Goal: Task Accomplishment & Management: Manage account settings

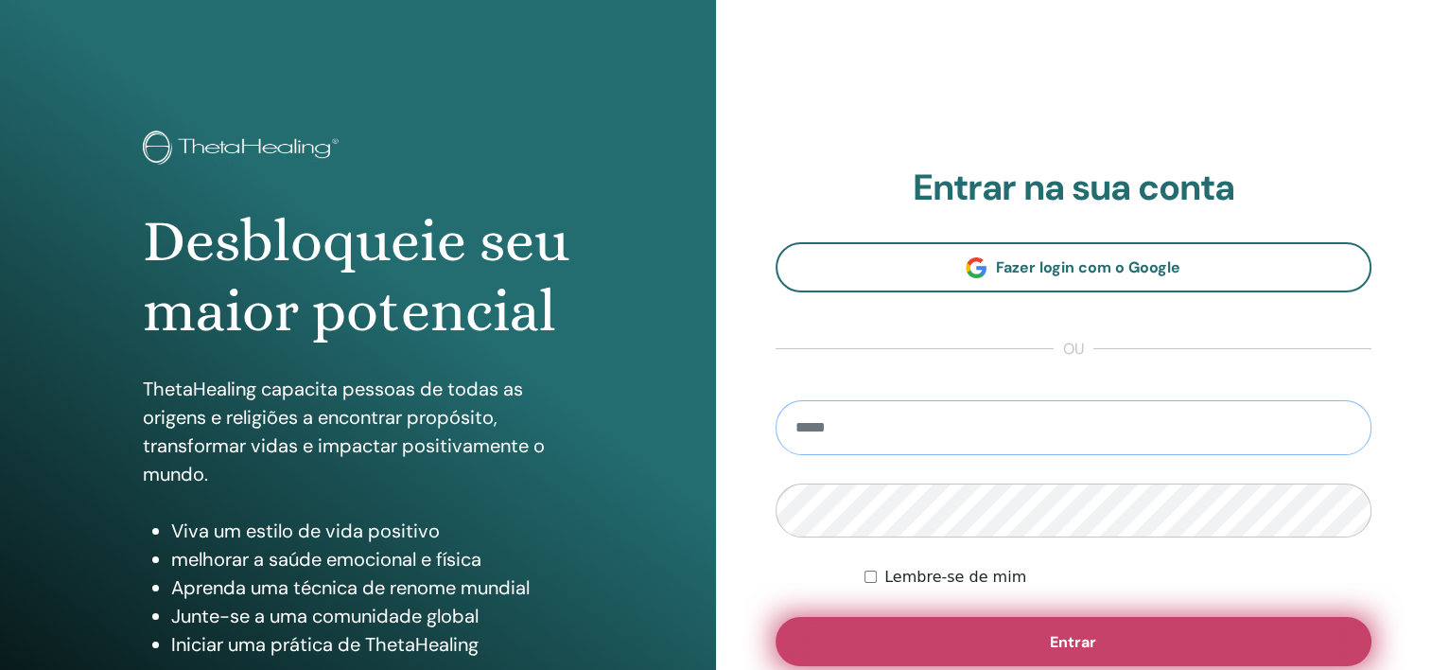
type input "**********"
click at [1052, 639] on span "Entrar" at bounding box center [1073, 642] width 46 height 20
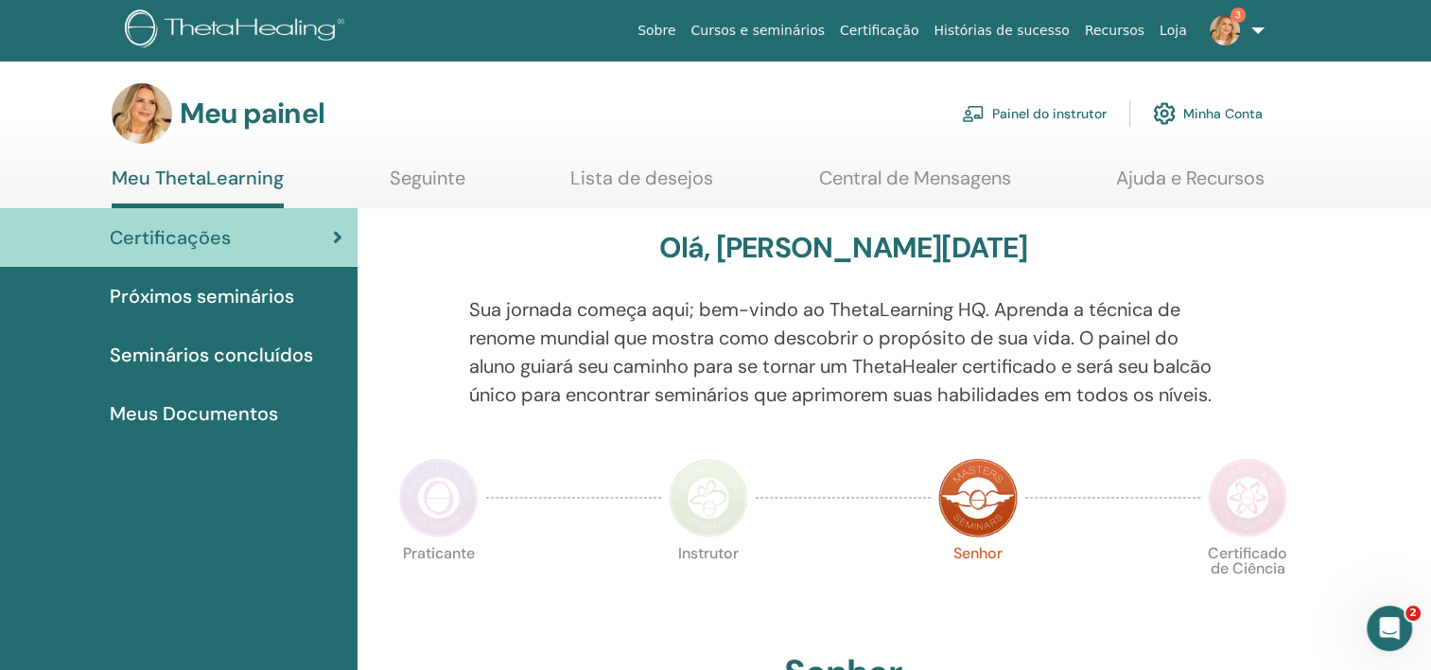
click at [1066, 98] on link "Painel do instrutor" at bounding box center [1034, 114] width 145 height 42
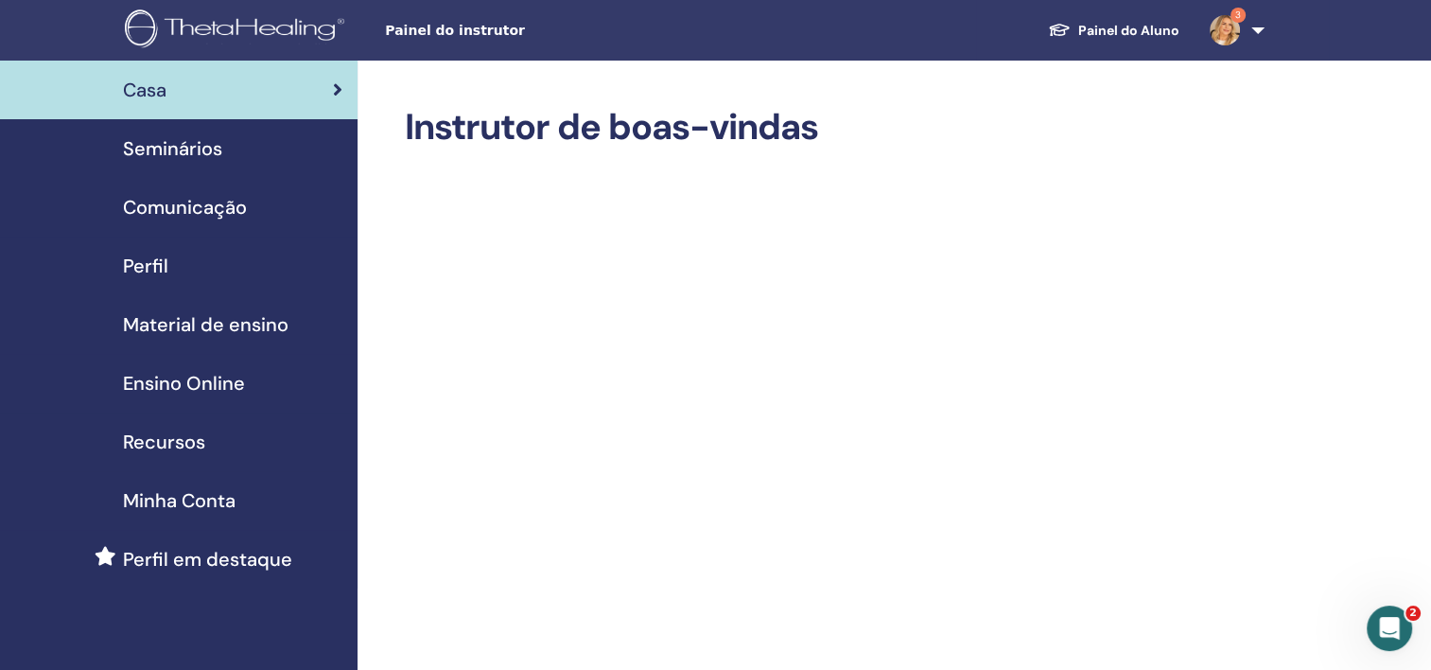
click at [163, 150] on span "Seminários" at bounding box center [172, 148] width 99 height 28
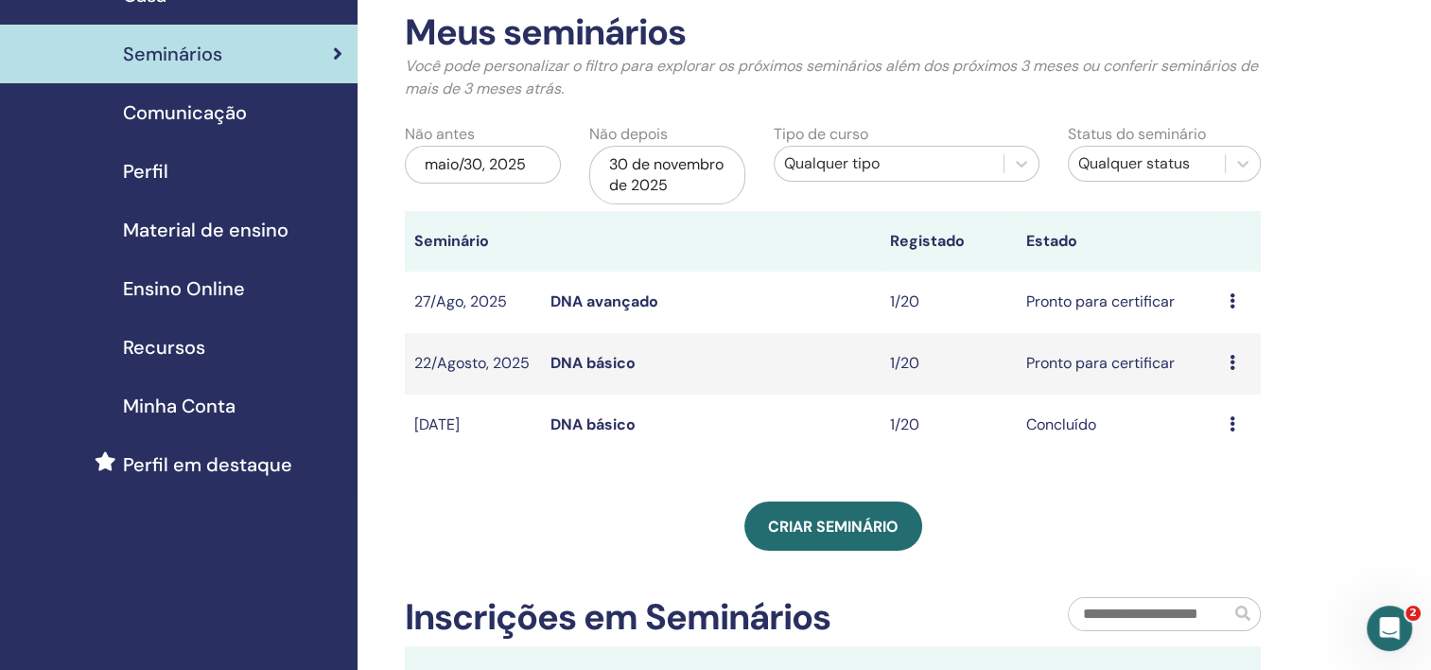
scroll to position [189, 0]
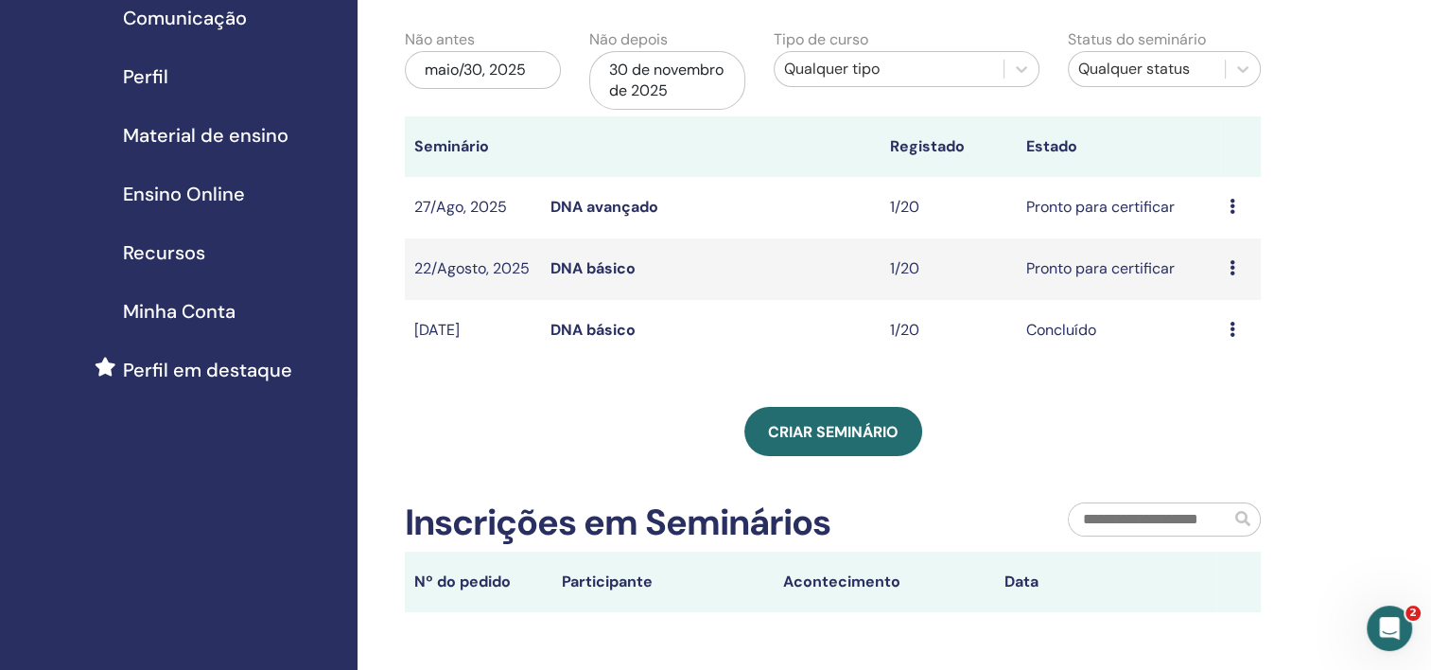
click at [1231, 209] on icon at bounding box center [1233, 206] width 6 height 15
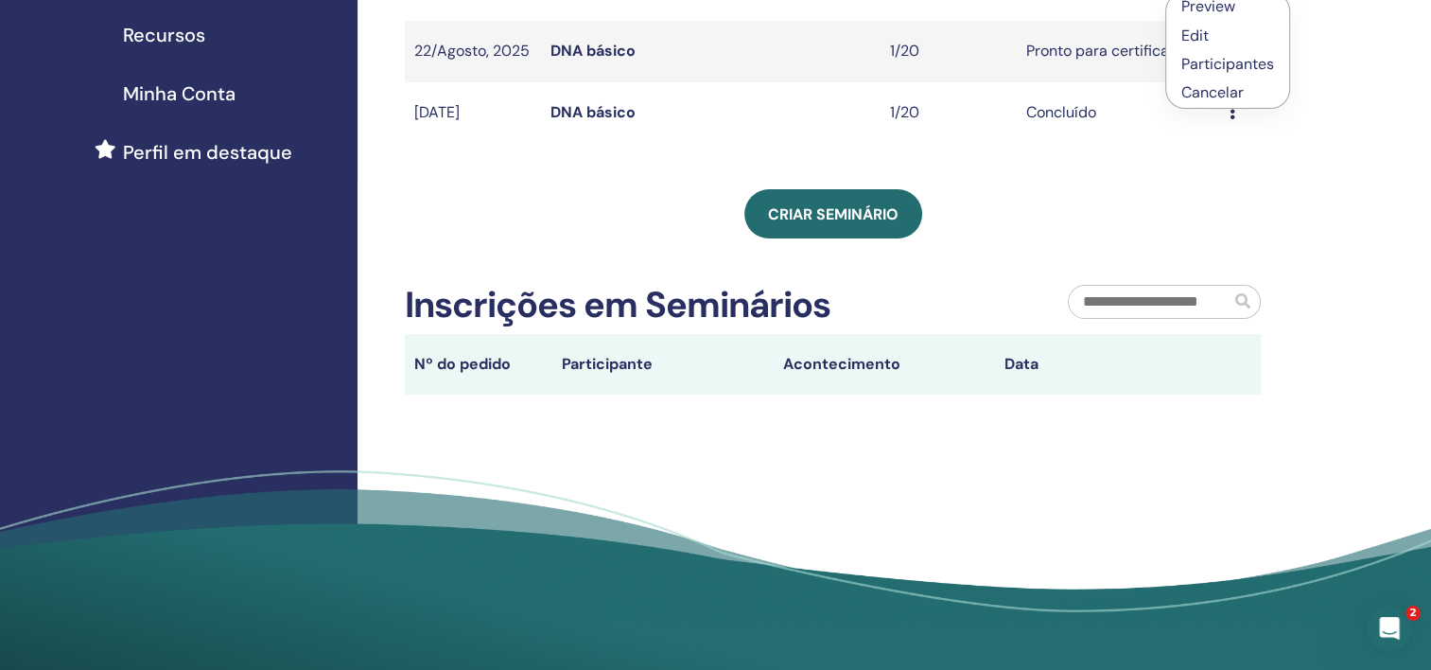
scroll to position [378, 0]
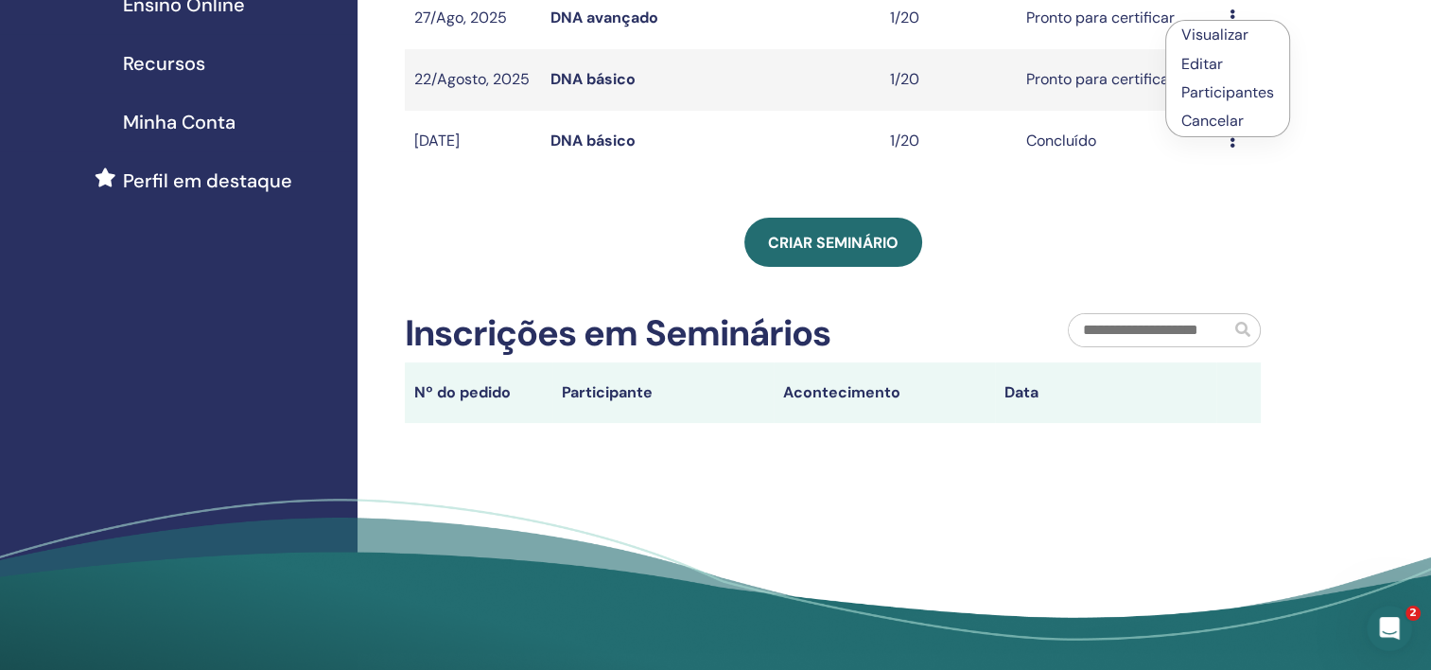
click at [1245, 86] on link "Participantes" at bounding box center [1228, 92] width 93 height 20
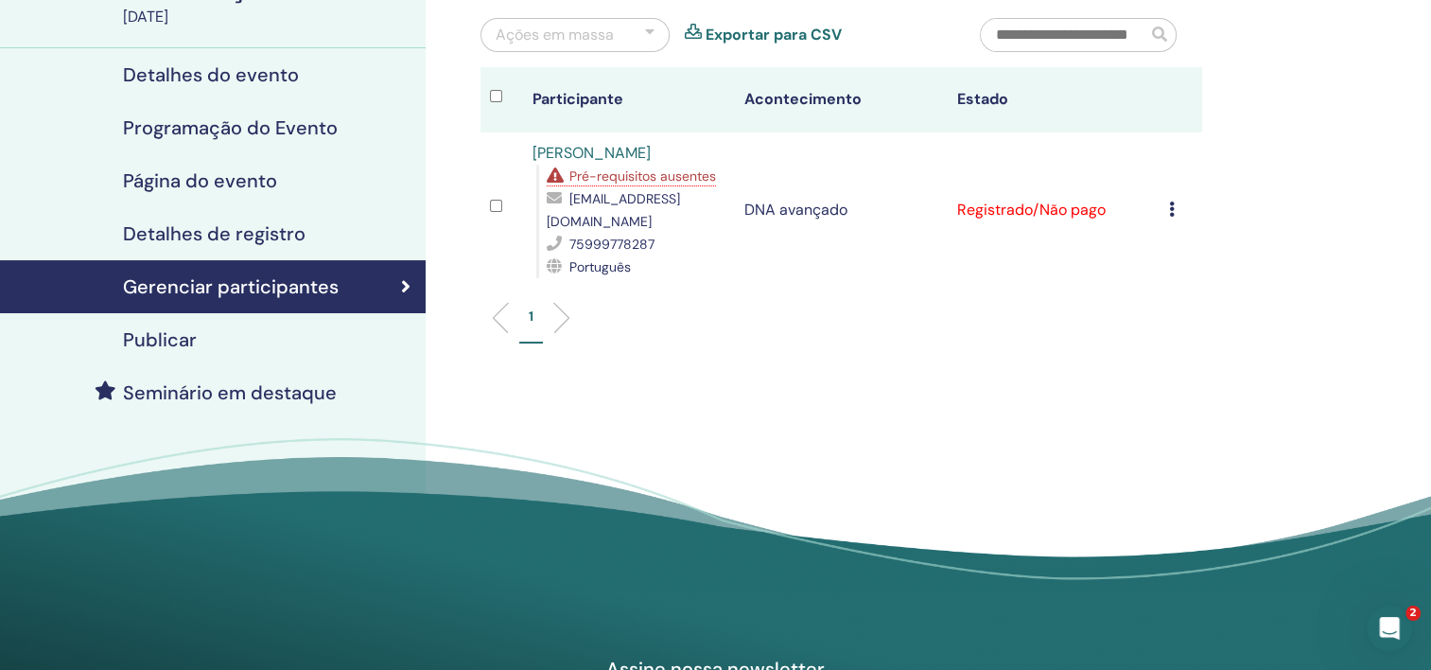
scroll to position [189, 0]
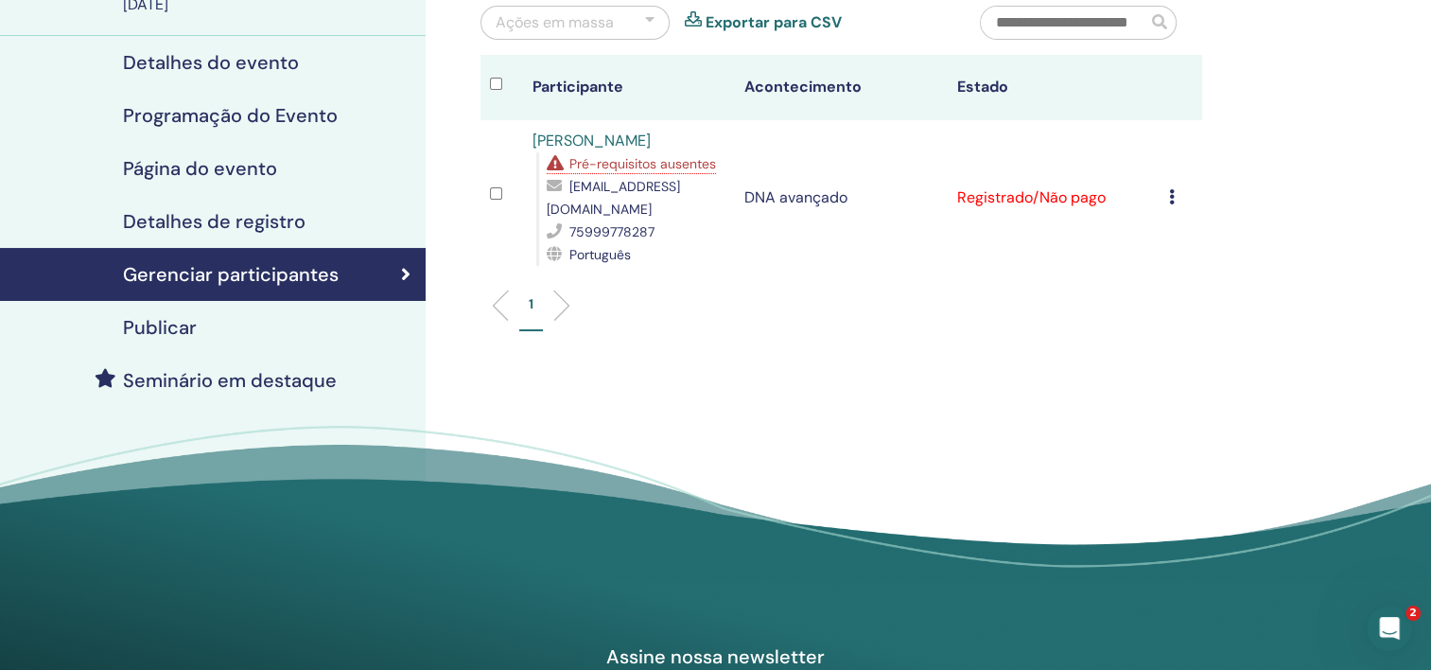
click at [1166, 199] on td "Cancel Registration Do not auto-certify Mark as Paid Mark as Unpaid Mark as Abs…" at bounding box center [1181, 197] width 43 height 155
click at [1171, 202] on icon at bounding box center [1172, 196] width 6 height 15
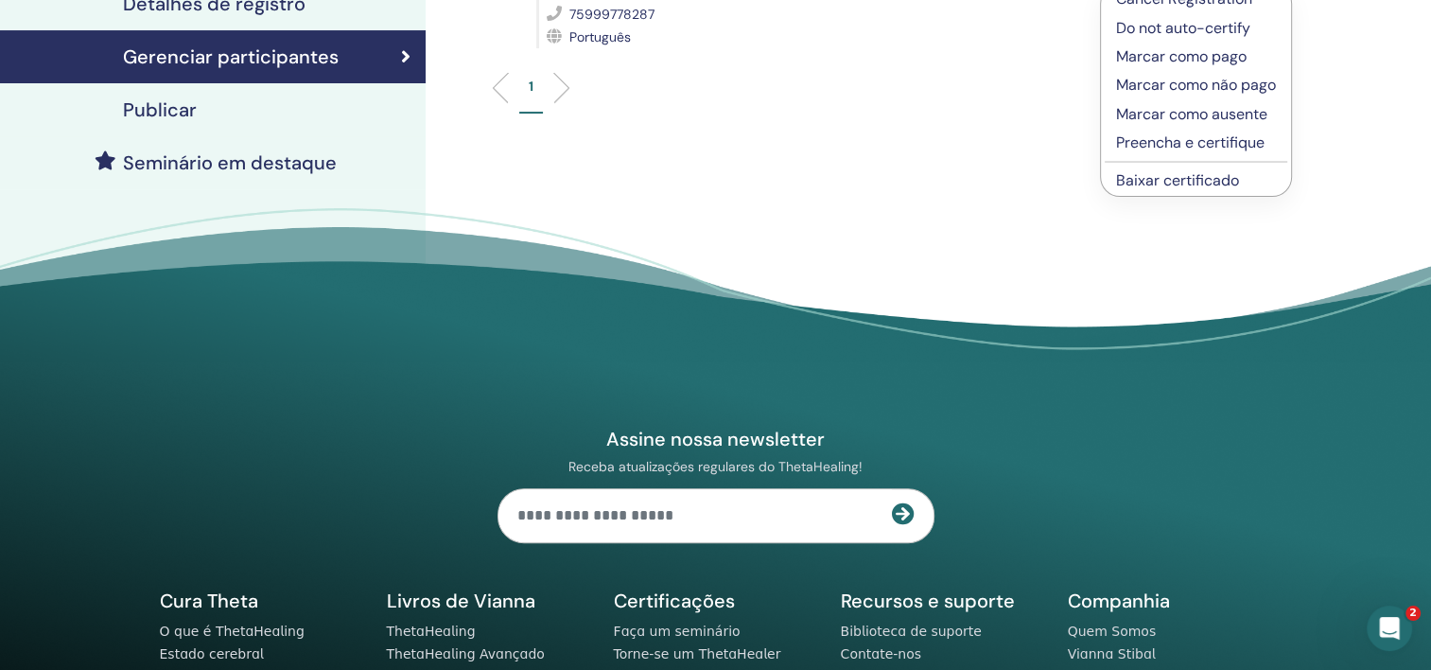
scroll to position [378, 0]
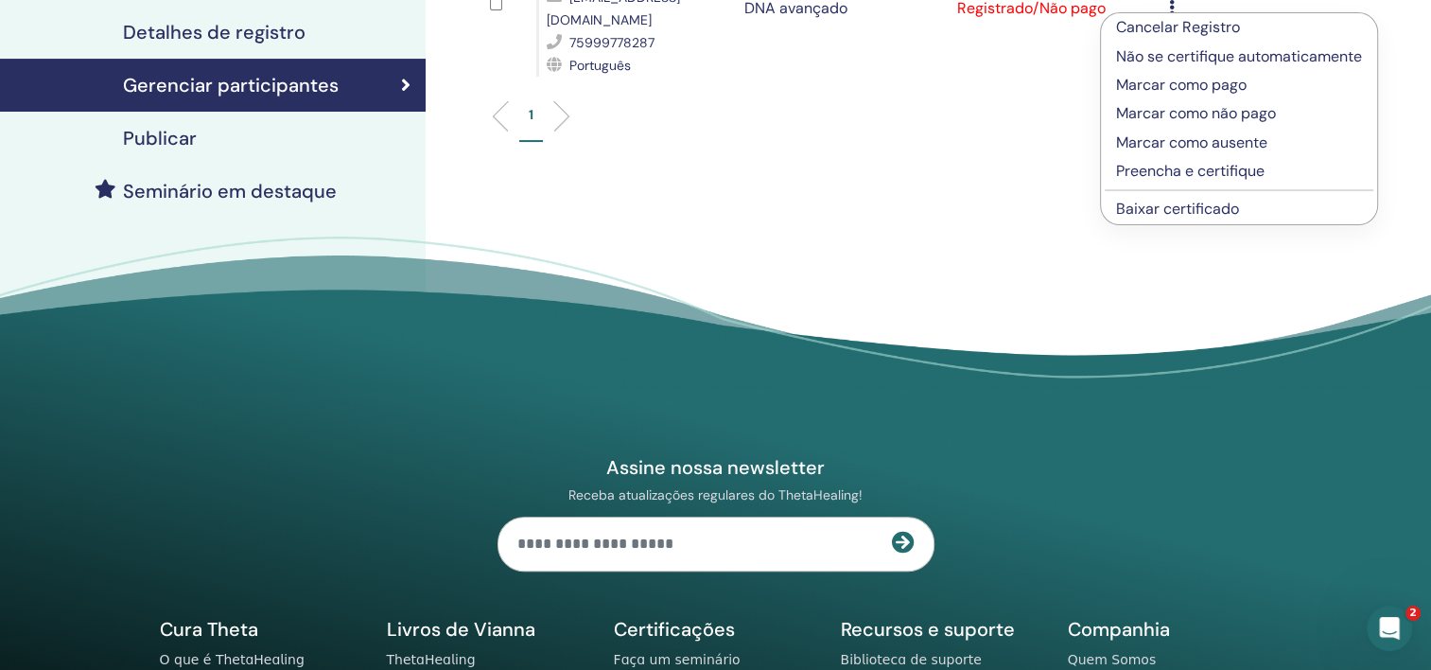
click at [1183, 90] on p "Marcar como pago" at bounding box center [1239, 85] width 246 height 23
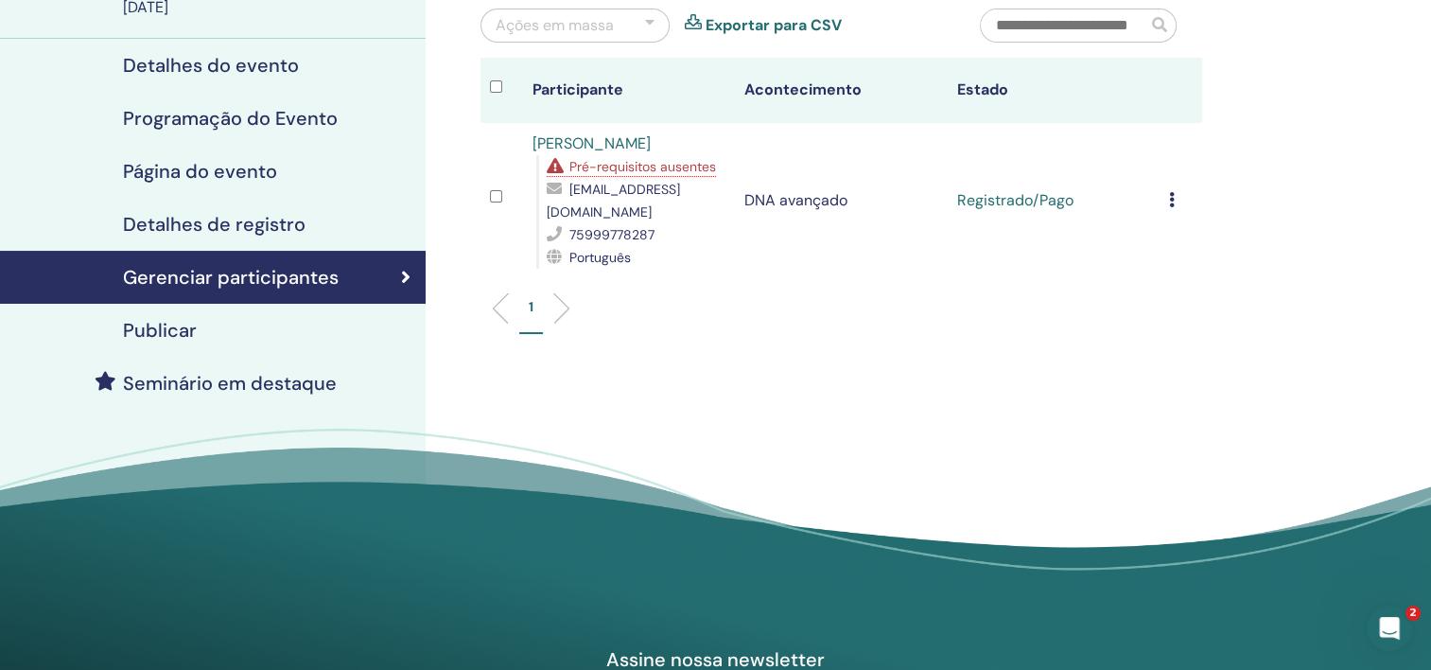
scroll to position [189, 0]
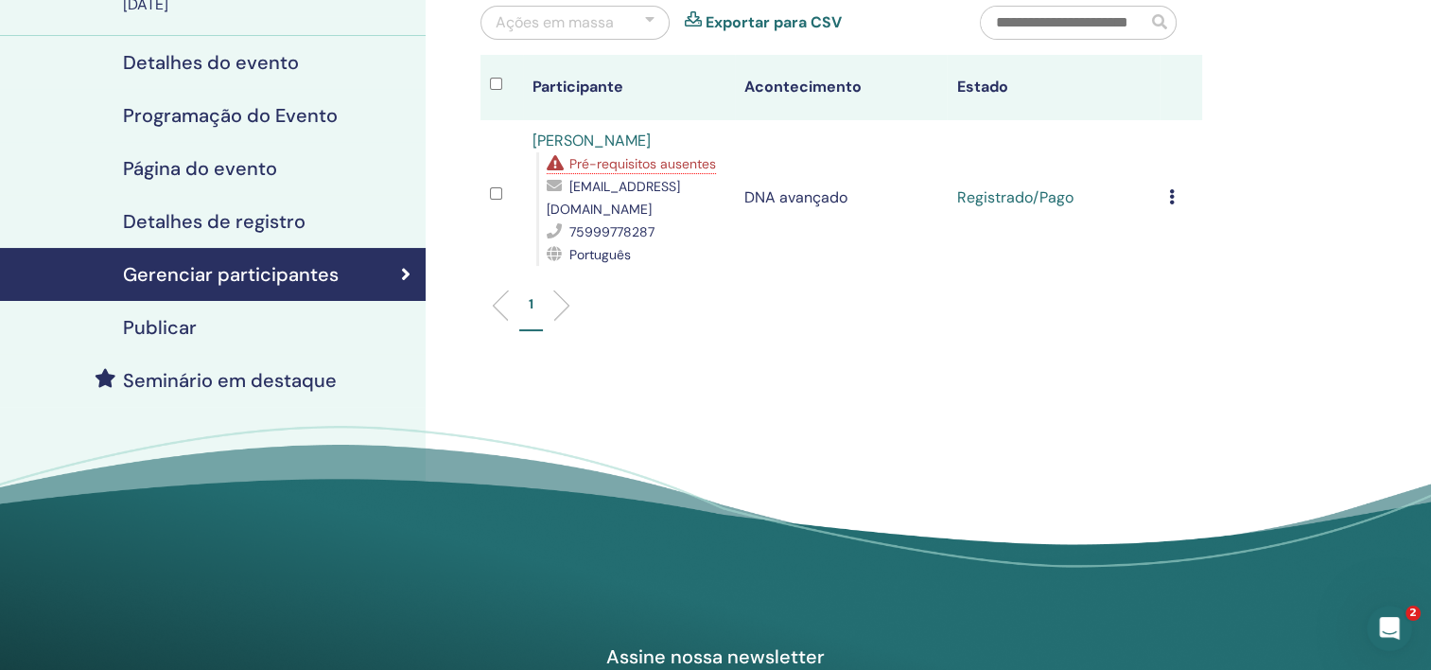
click at [1171, 195] on icon at bounding box center [1172, 196] width 6 height 15
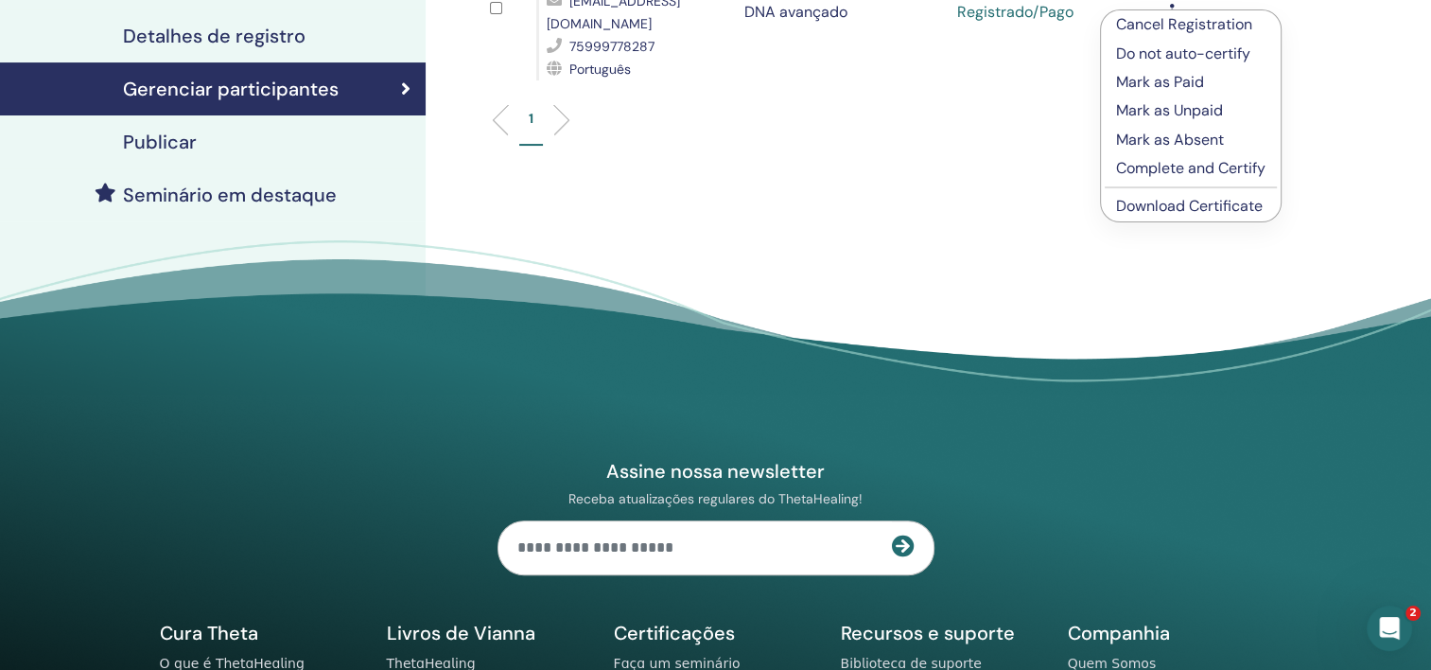
scroll to position [378, 0]
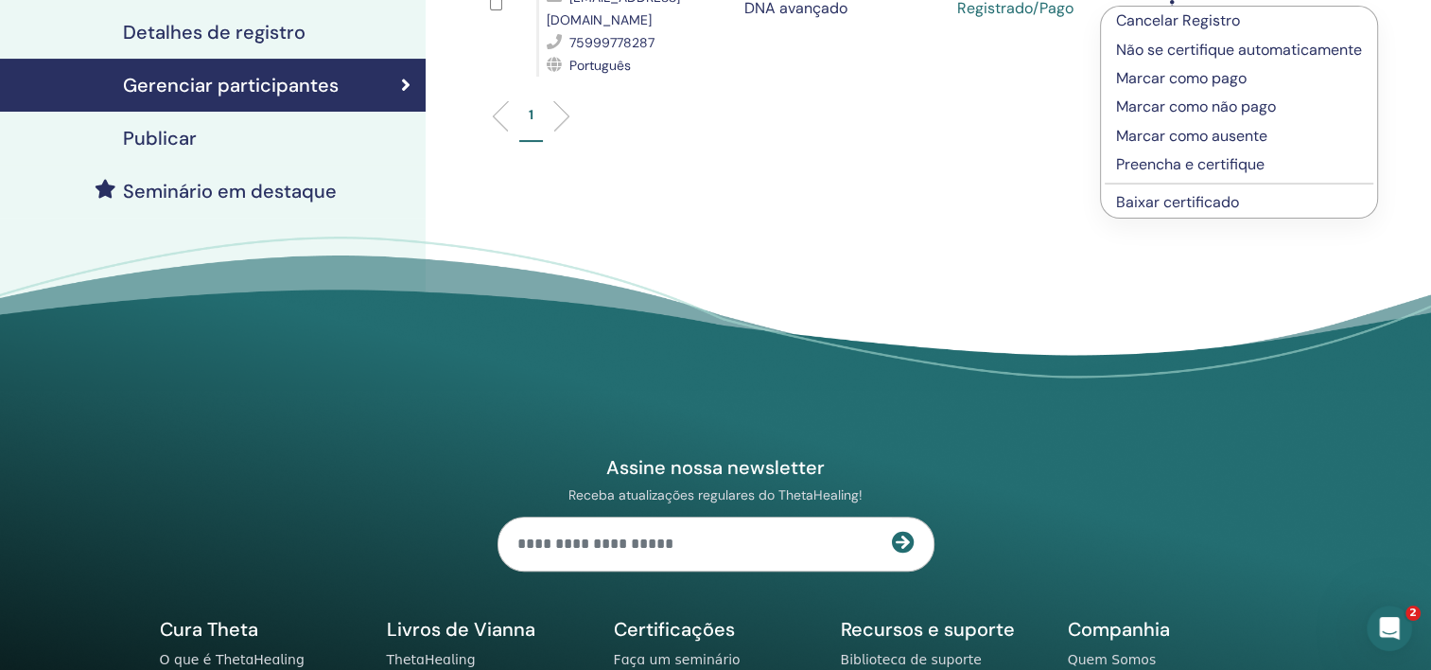
click at [1214, 204] on link "Baixar certificado" at bounding box center [1177, 202] width 123 height 20
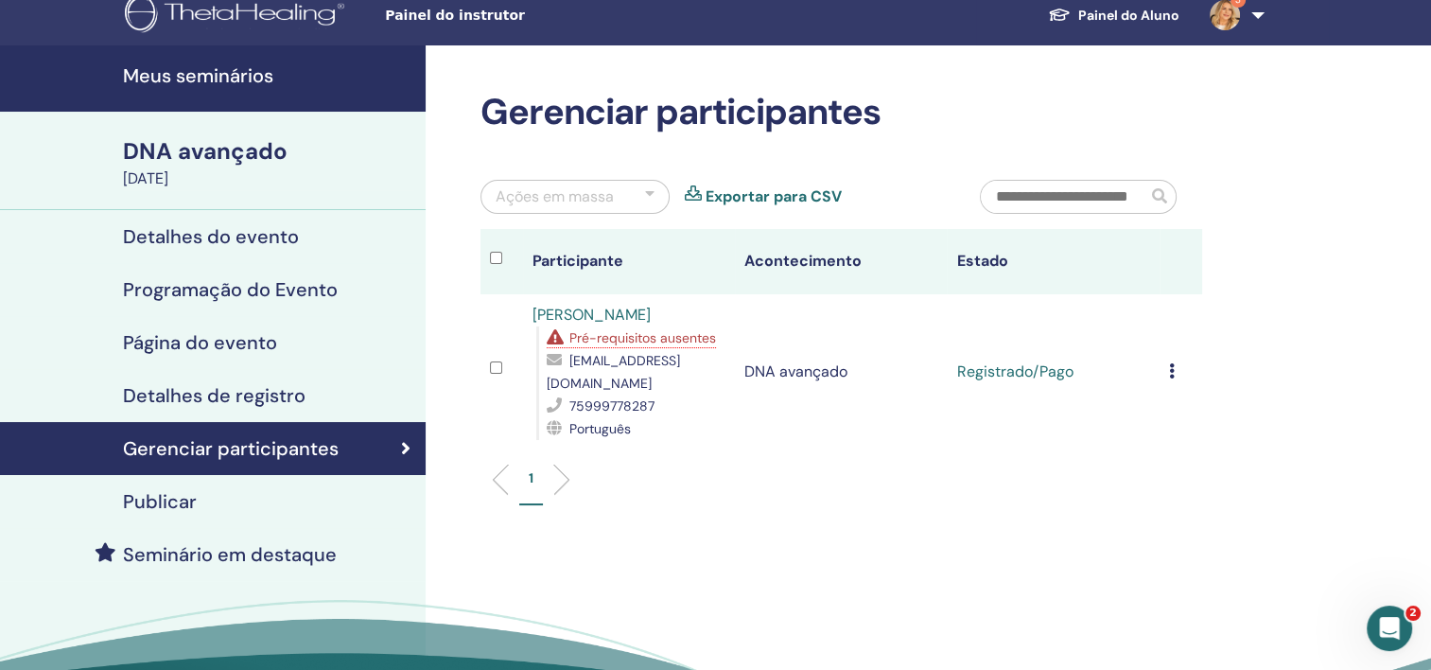
scroll to position [0, 0]
